Goal: Obtain resource: Obtain resource

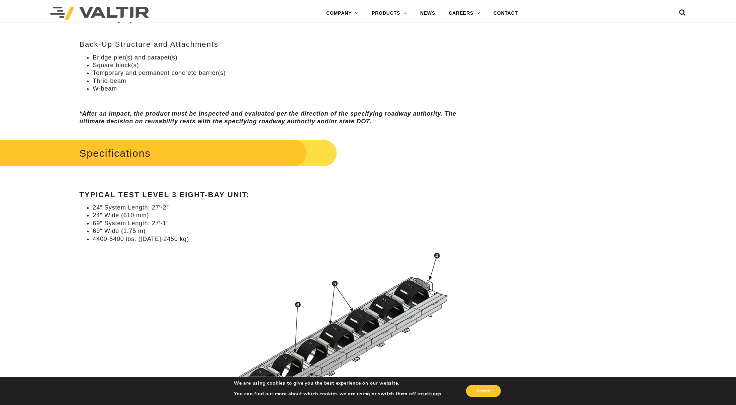
scroll to position [569, 0]
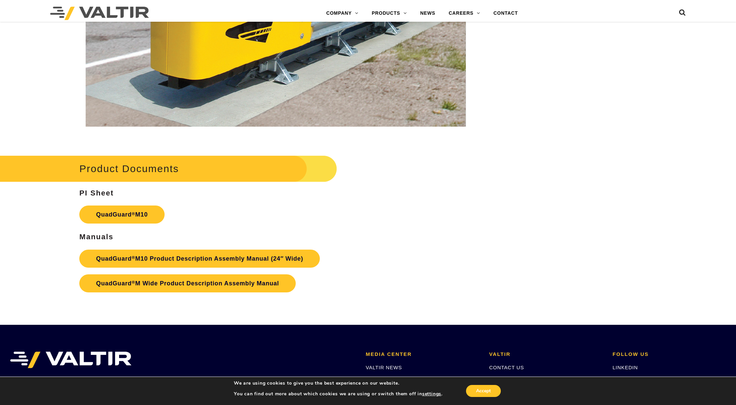
scroll to position [2765, 0]
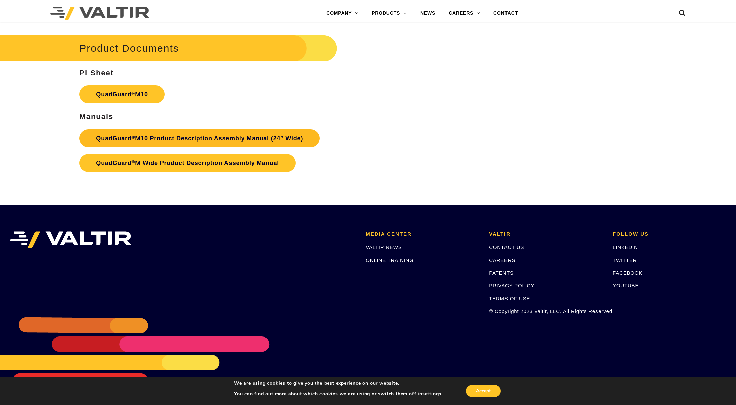
click at [232, 138] on link "QuadGuard ® M10 Product Description Assembly Manual (24″ Wide)" at bounding box center [199, 138] width 241 height 18
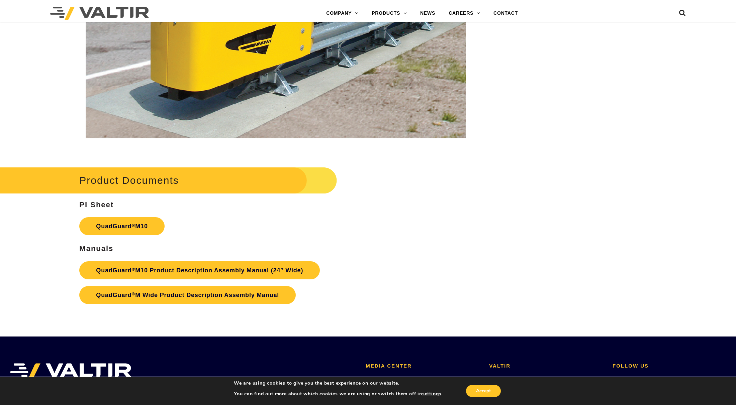
scroll to position [2464, 0]
